Goal: Task Accomplishment & Management: Manage account settings

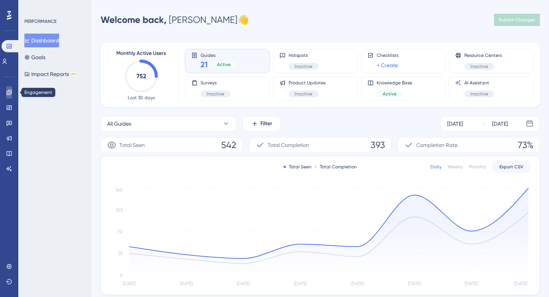
click at [8, 94] on icon at bounding box center [9, 92] width 6 height 6
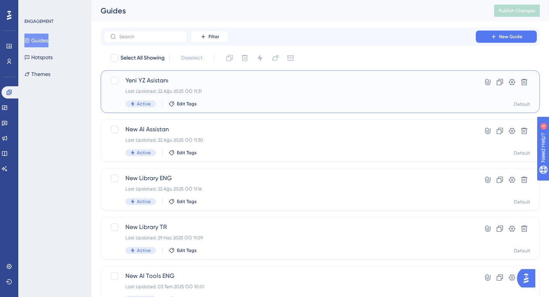
click at [240, 96] on div "Yeni YZ Asistanı Last Updated: 22 Ağu 2025 ÖÖ 11:31 Active Edit Tags" at bounding box center [289, 91] width 329 height 31
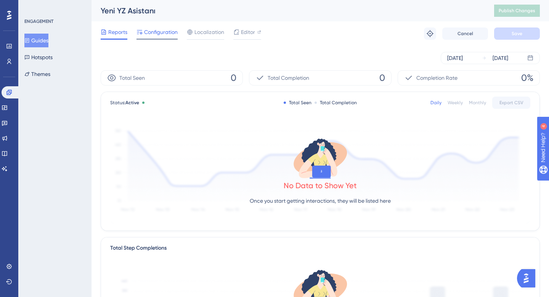
click at [171, 32] on span "Configuration" at bounding box center [161, 31] width 34 height 9
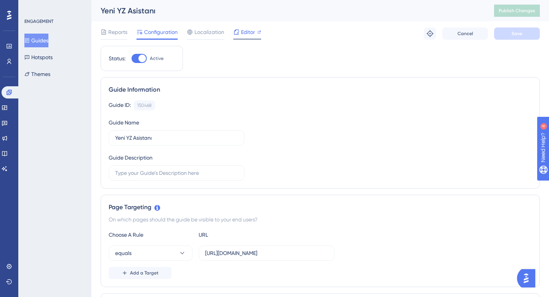
click at [244, 36] on span "Editor" at bounding box center [248, 31] width 14 height 9
click at [285, 252] on input "https://app.twinscience.com/tr/home" at bounding box center [266, 253] width 123 height 8
click at [283, 252] on input "https://app.twinscience.com/tr/home" at bounding box center [266, 253] width 123 height 8
type input "https://app.twinscience.com/en/home"
click at [509, 34] on button "Save" at bounding box center [517, 33] width 46 height 12
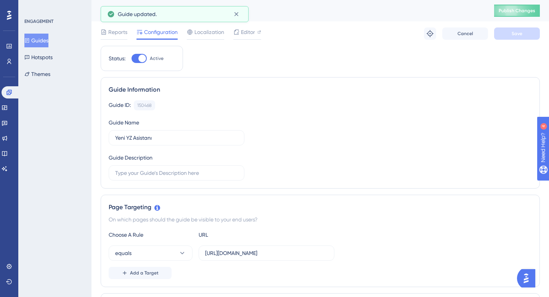
click at [37, 38] on button "Guides" at bounding box center [36, 41] width 24 height 14
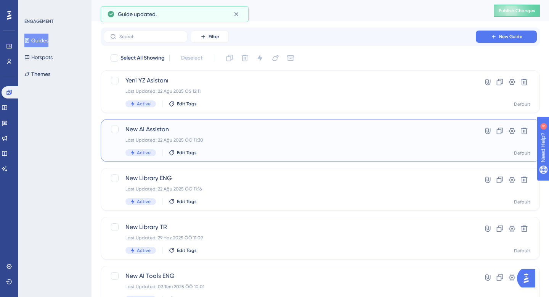
click at [205, 142] on div "Last Updated: 22 Ağu 2025 ÖÖ 11:30" at bounding box center [289, 140] width 329 height 6
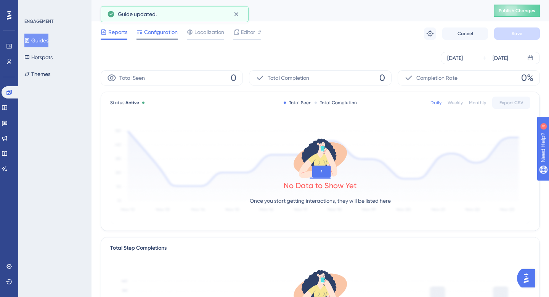
click at [166, 38] on div "Configuration" at bounding box center [157, 33] width 41 height 12
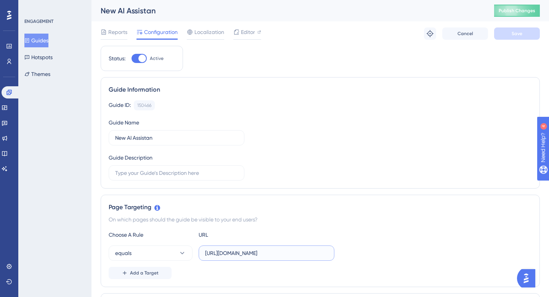
click at [284, 253] on input "https://app.twinscience.com/en/home" at bounding box center [266, 253] width 123 height 8
type input "https://app.twinscience.com/tr/home"
click at [519, 31] on span "Save" at bounding box center [517, 34] width 11 height 6
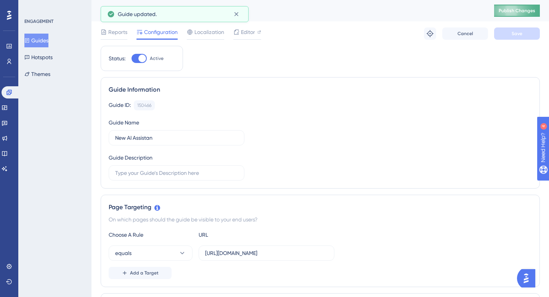
click at [518, 9] on span "Publish Changes" at bounding box center [517, 11] width 37 height 6
